Goal: Information Seeking & Learning: Find specific fact

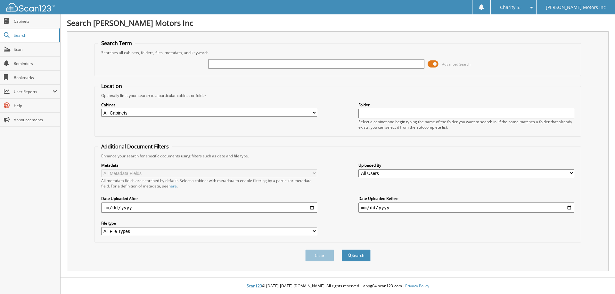
click at [215, 63] on input "text" at bounding box center [316, 64] width 216 height 10
click at [335, 65] on input "558668" at bounding box center [316, 64] width 216 height 10
type input "558668"
click at [341, 250] on button "Search" at bounding box center [355, 256] width 29 height 12
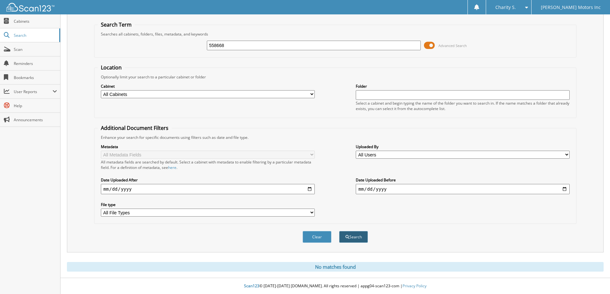
click at [350, 239] on button "Search" at bounding box center [353, 237] width 29 height 12
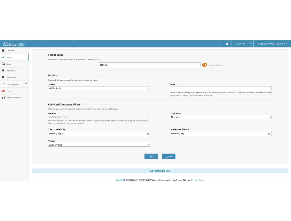
scroll to position [19, 0]
